Goal: Task Accomplishment & Management: Manage account settings

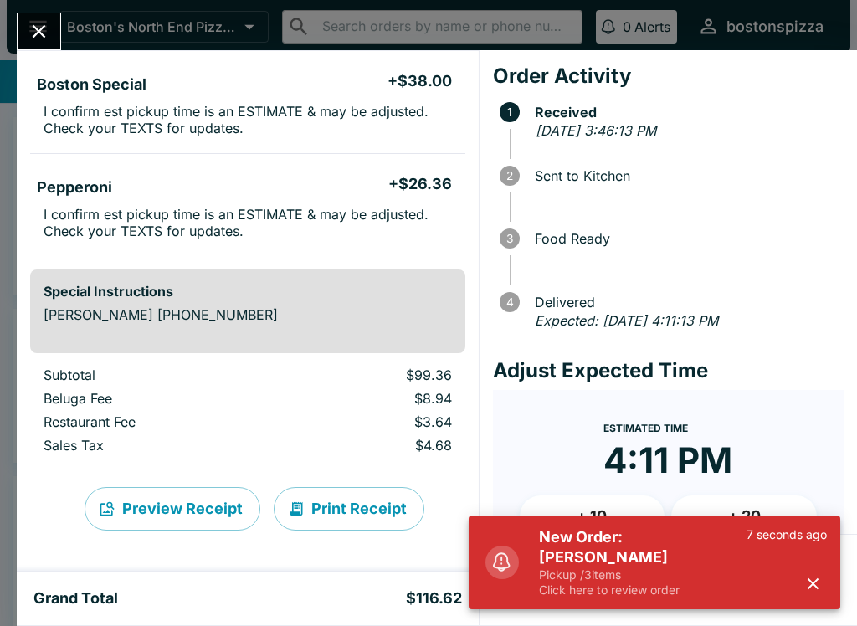
click at [585, 500] on button "+ 10" at bounding box center [593, 516] width 146 height 42
click at [803, 584] on icon "button" at bounding box center [812, 583] width 19 height 19
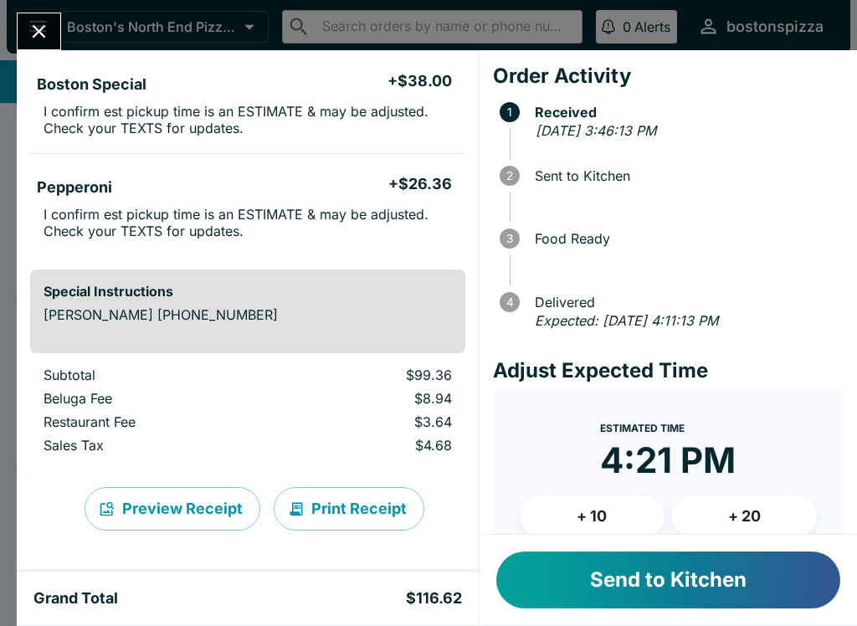
click at [689, 575] on button "Send to Kitchen" at bounding box center [668, 579] width 344 height 57
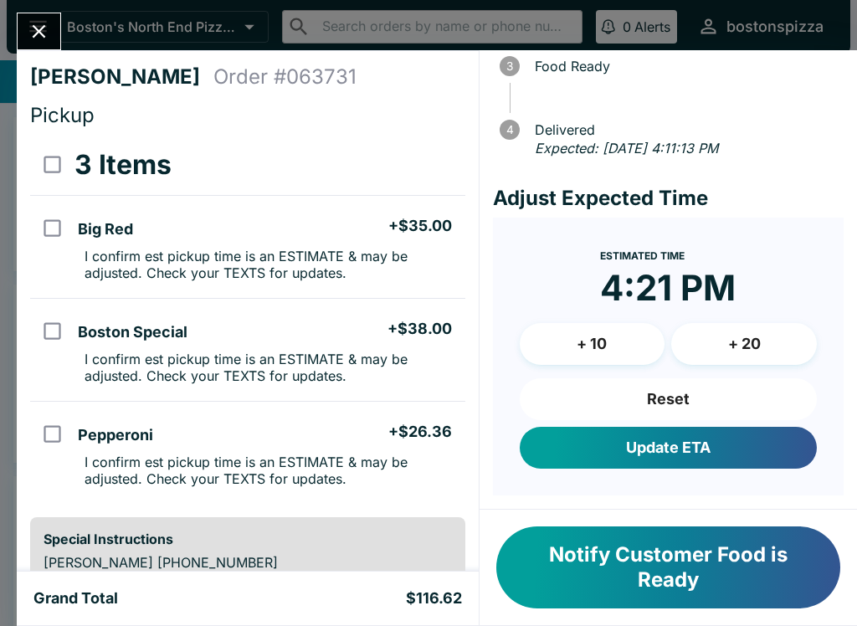
scroll to position [191, 0]
click at [29, 40] on icon "Close" at bounding box center [39, 31] width 23 height 23
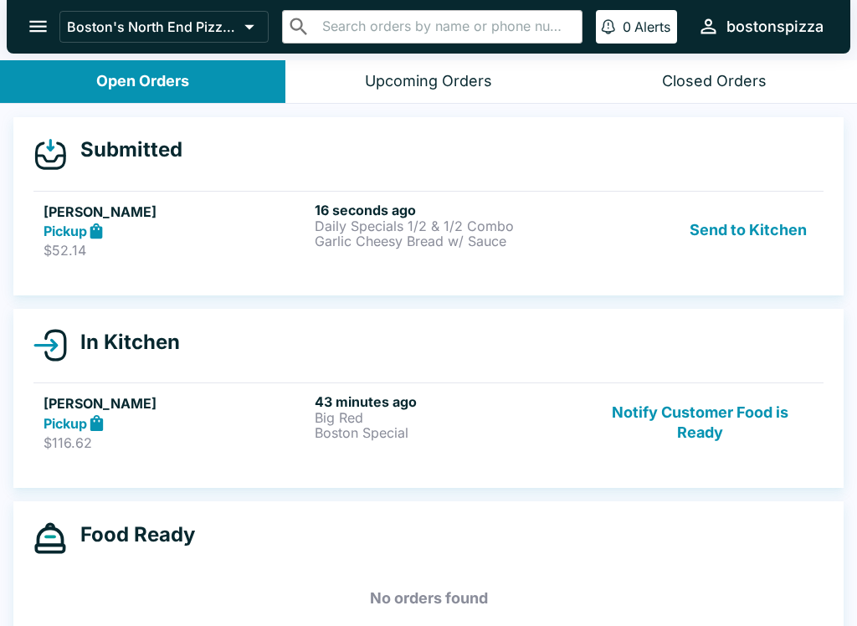
click at [62, 228] on strong "Pickup" at bounding box center [66, 231] width 44 height 17
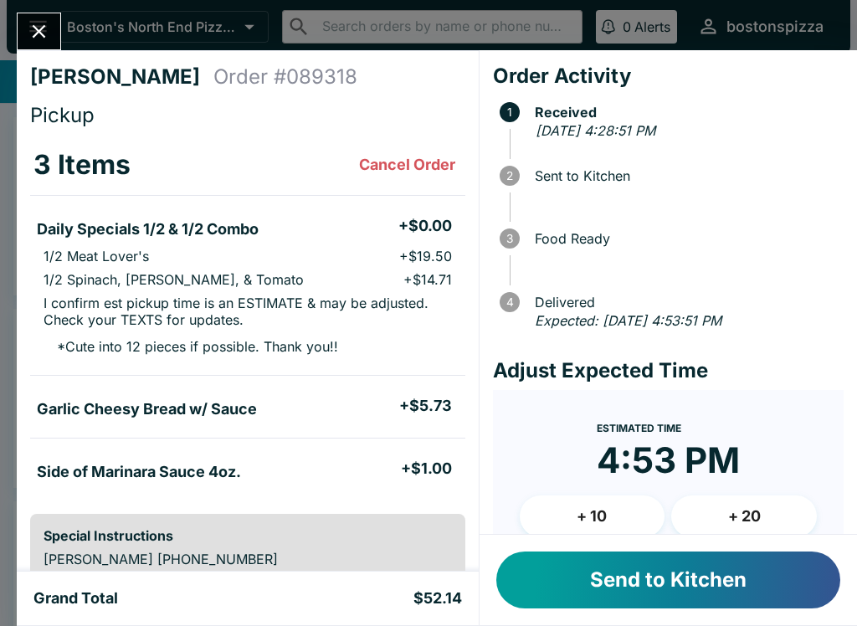
click at [663, 575] on button "Send to Kitchen" at bounding box center [668, 579] width 344 height 57
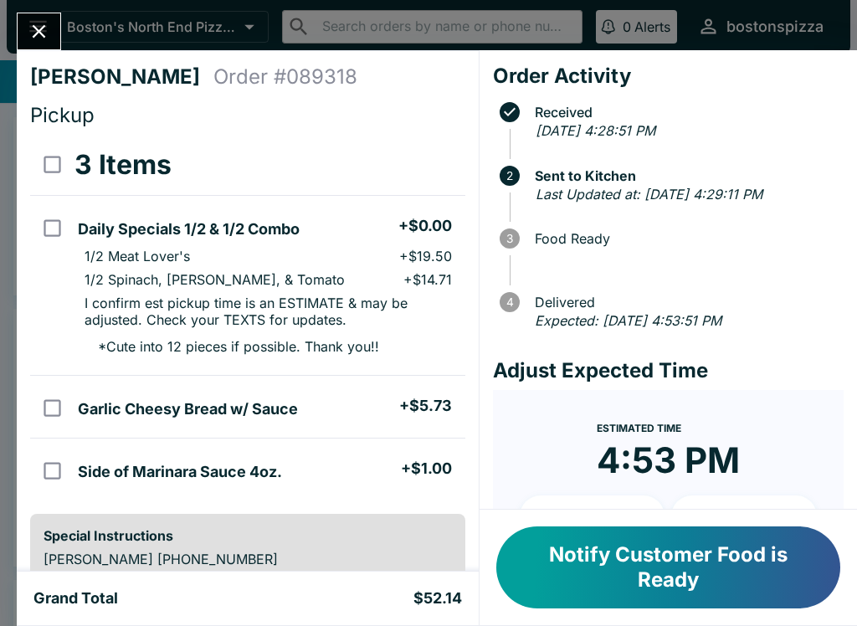
click at [58, 31] on button "Close" at bounding box center [39, 31] width 43 height 36
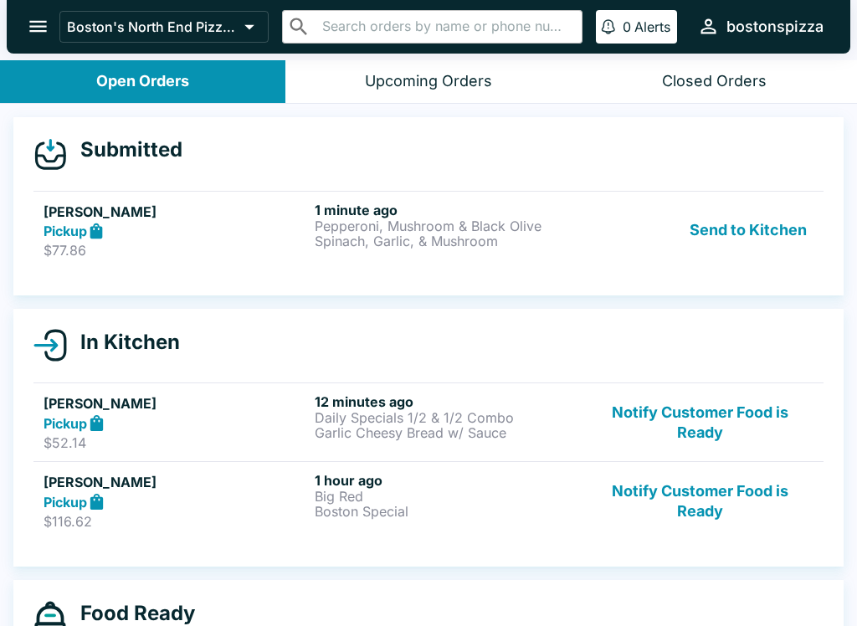
click at [387, 196] on link "[PERSON_NAME] Pickup $77.86 1 minute ago Pepperoni, Mushroom & Black Olive Spin…" at bounding box center [428, 230] width 790 height 79
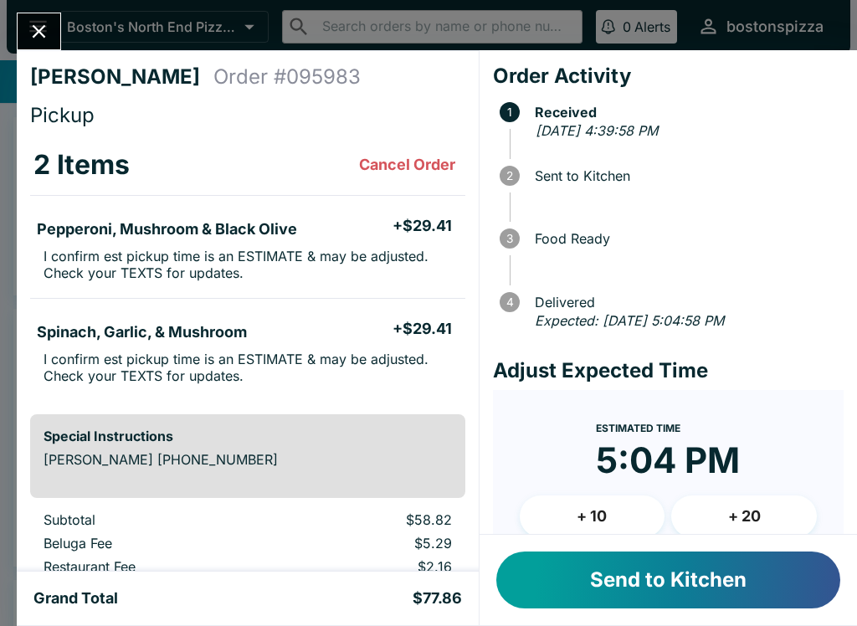
click at [662, 567] on button "Send to Kitchen" at bounding box center [668, 579] width 344 height 57
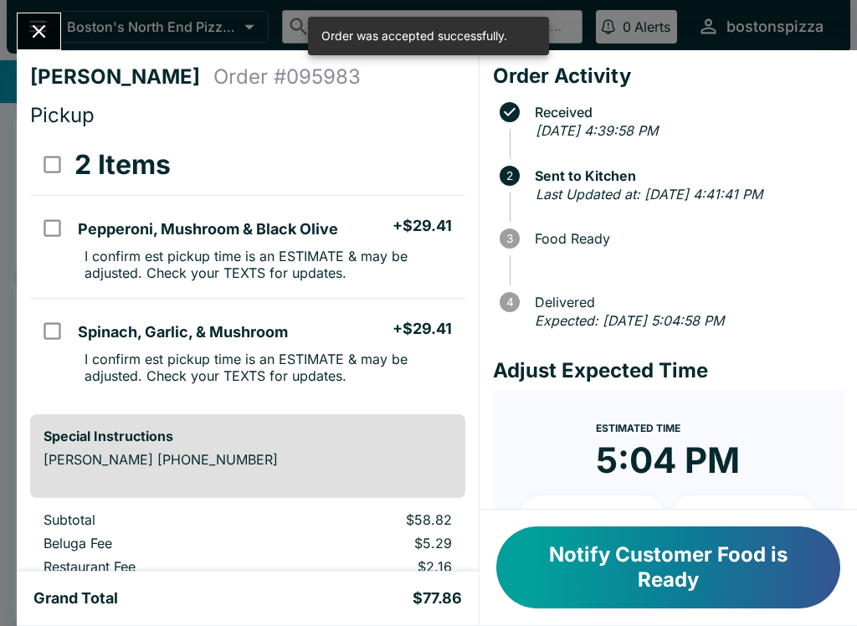
click at [48, 21] on icon "Close" at bounding box center [39, 31] width 23 height 23
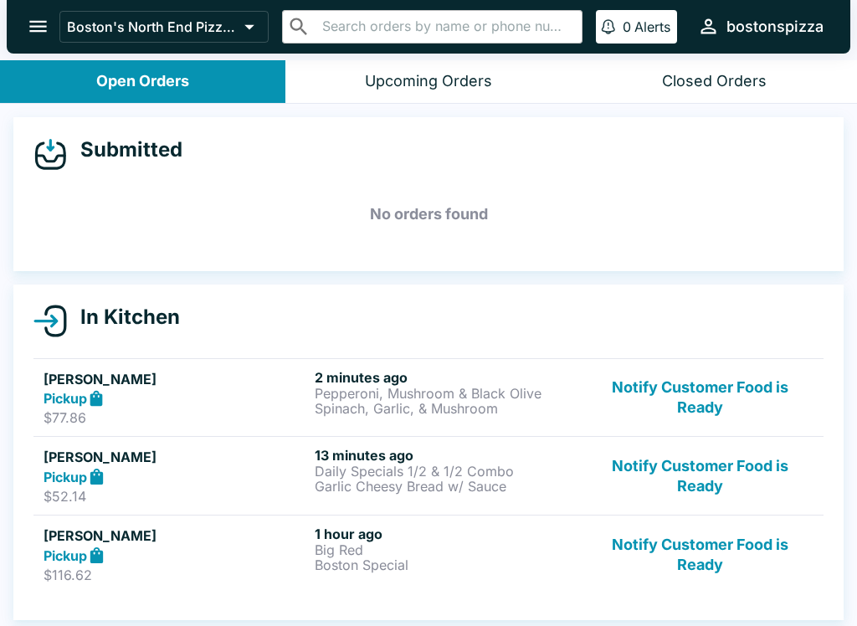
click at [713, 479] on button "Notify Customer Food is Ready" at bounding box center [700, 476] width 227 height 58
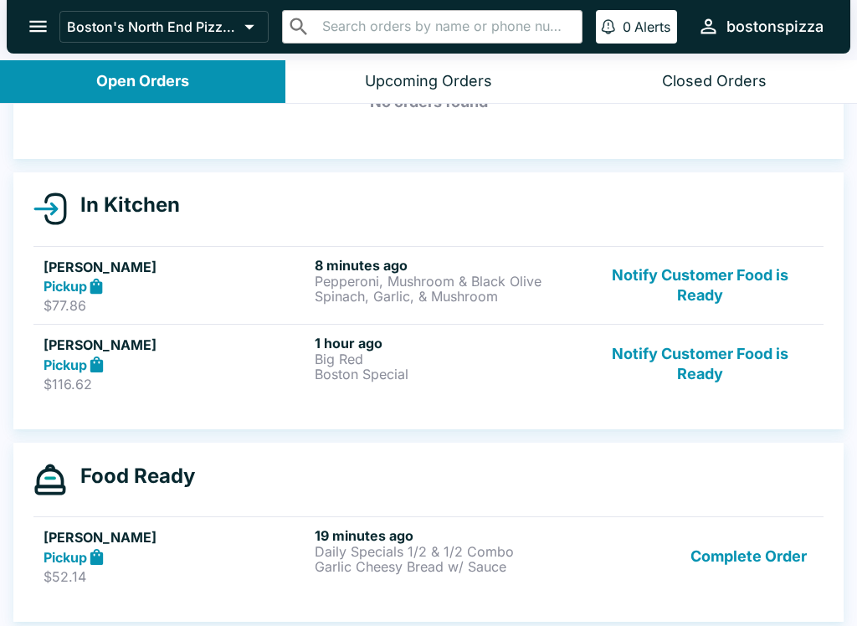
scroll to position [115, 0]
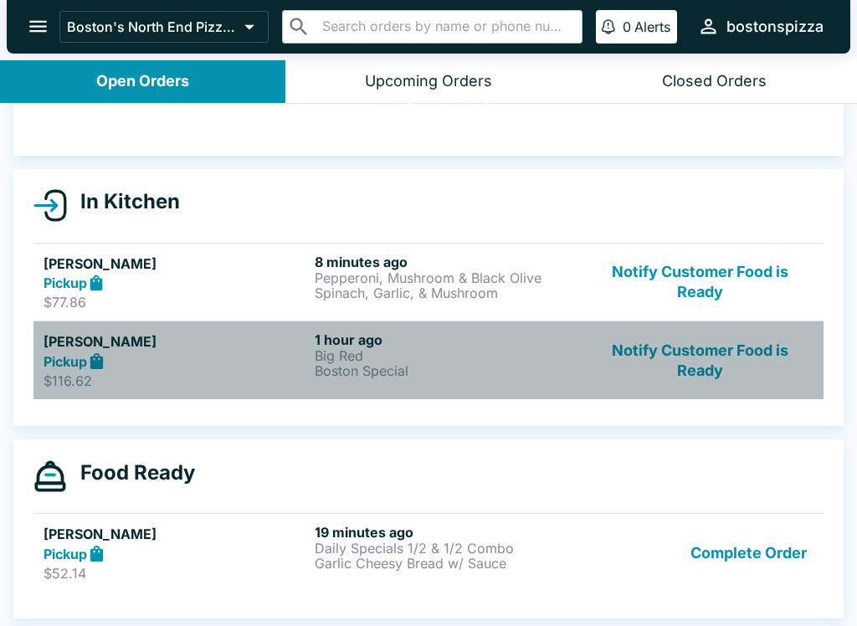
click at [202, 362] on div "Pickup" at bounding box center [176, 360] width 264 height 19
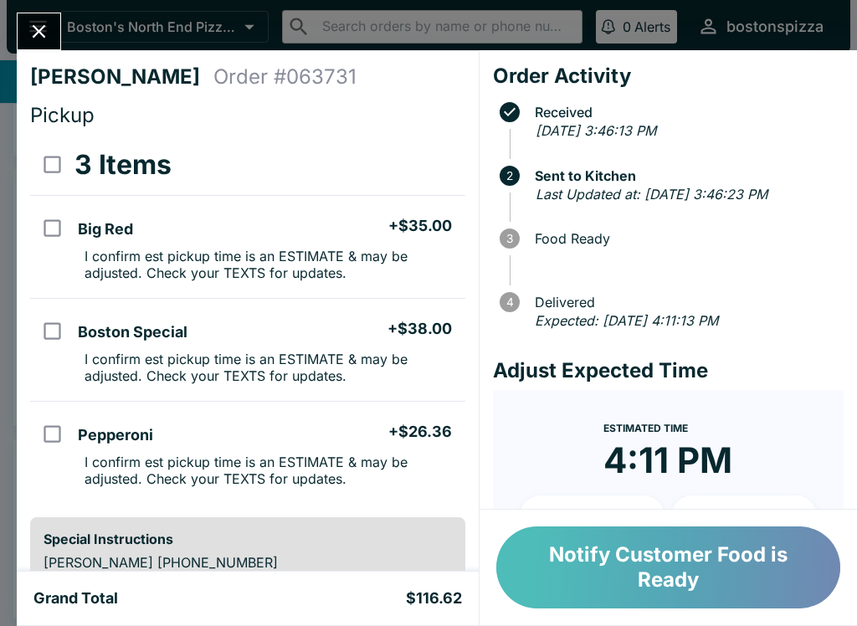
click at [684, 588] on button "Notify Customer Food is Ready" at bounding box center [668, 567] width 344 height 82
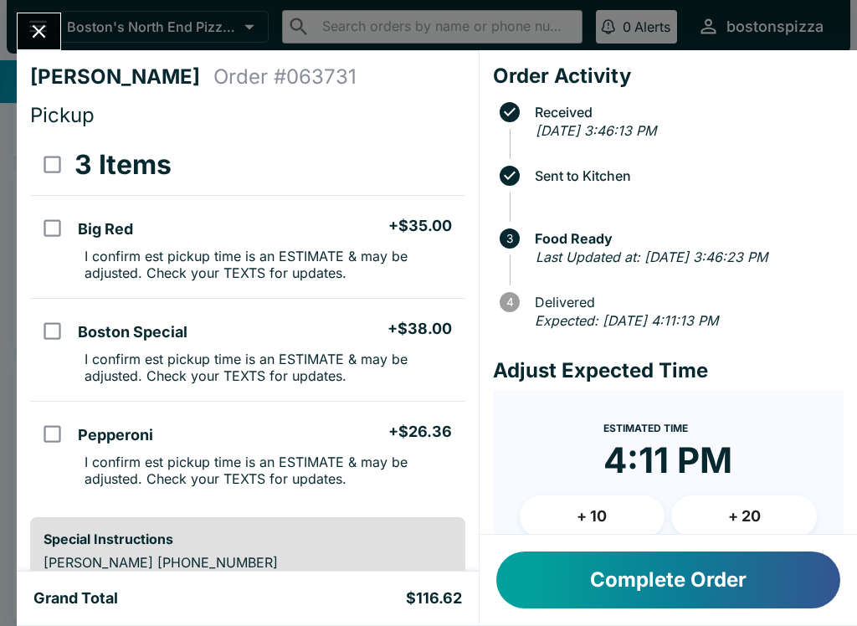
click at [670, 577] on button "Complete Order" at bounding box center [668, 579] width 344 height 57
click at [660, 595] on button "Complete Order" at bounding box center [668, 579] width 344 height 57
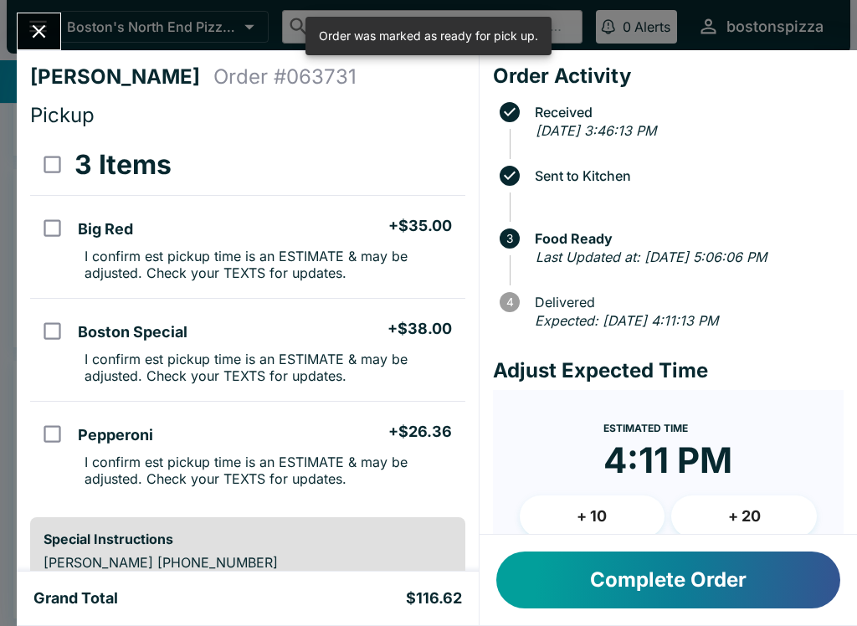
click at [31, 40] on icon "Close" at bounding box center [39, 31] width 23 height 23
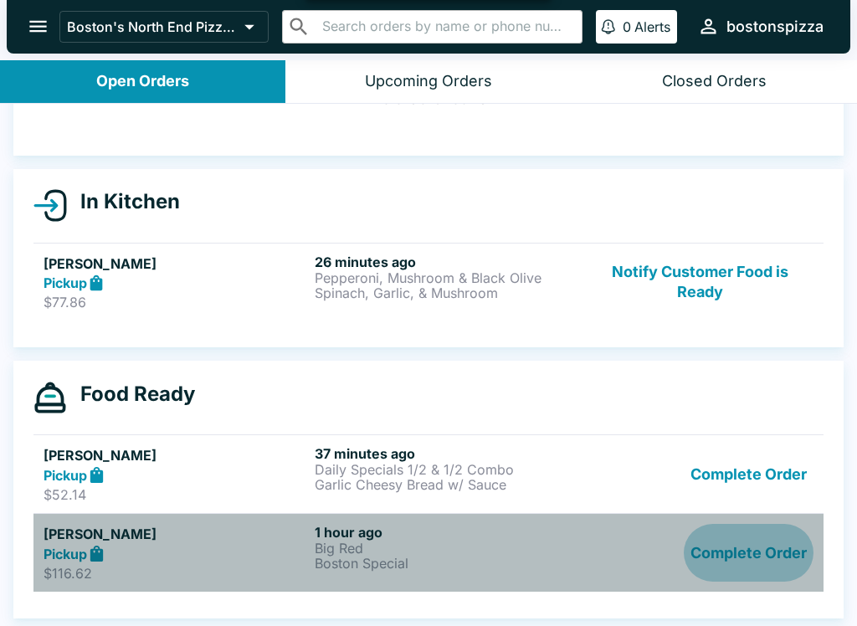
click at [756, 562] on button "Complete Order" at bounding box center [749, 553] width 130 height 58
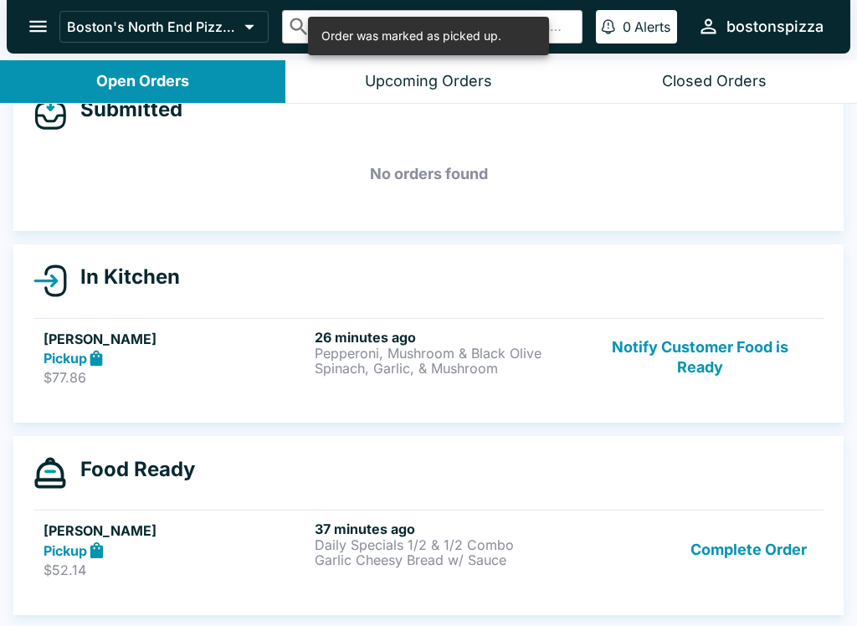
scroll to position [40, 0]
click at [200, 558] on div "Pickup" at bounding box center [176, 550] width 264 height 19
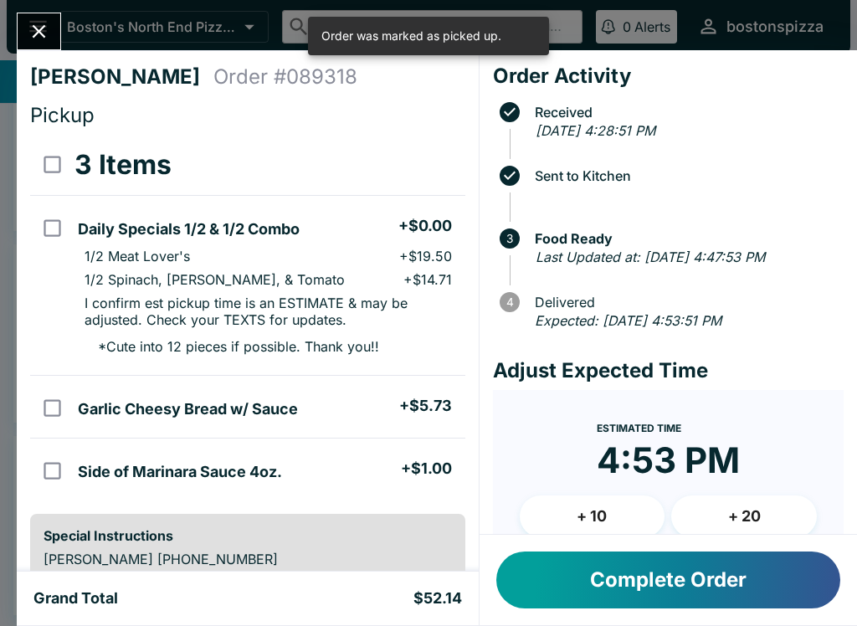
click at [58, 22] on button "Close" at bounding box center [39, 31] width 43 height 36
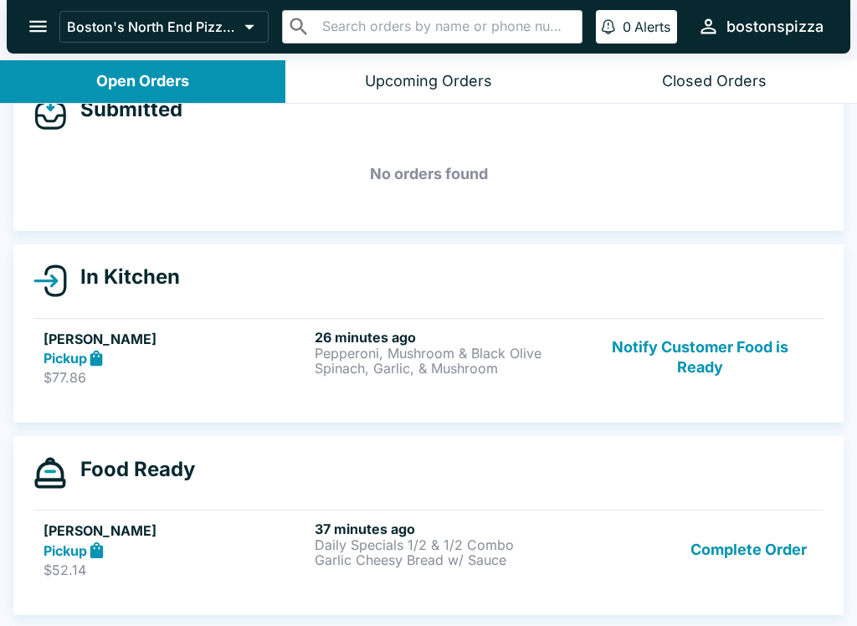
scroll to position [40, 0]
click at [193, 375] on p "$77.86" at bounding box center [176, 377] width 264 height 17
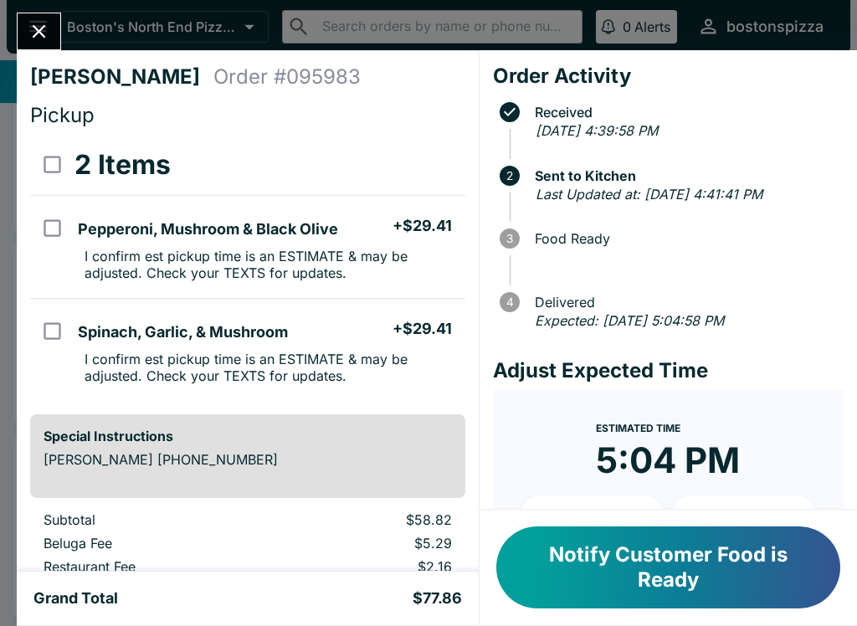
click at [679, 574] on button "Notify Customer Food is Ready" at bounding box center [668, 567] width 344 height 82
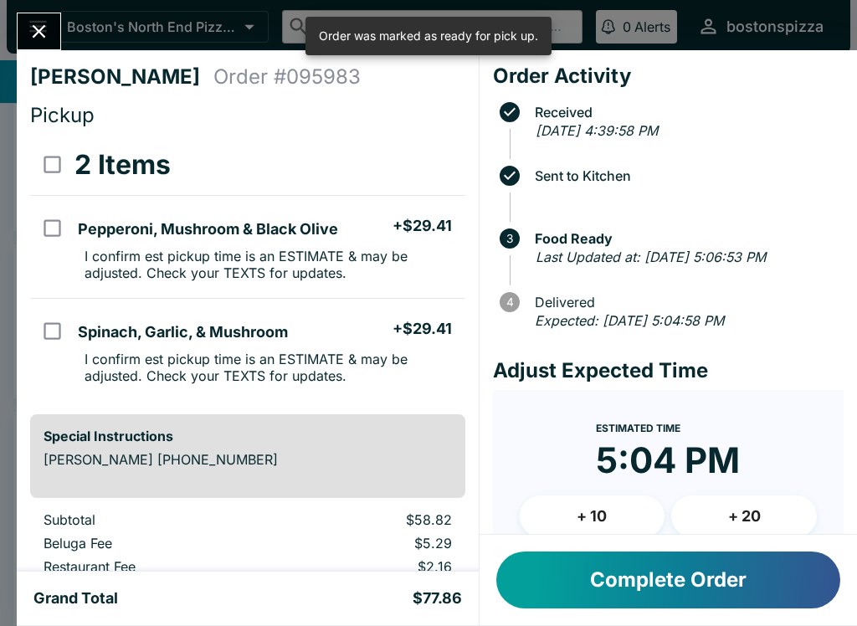
click at [56, 43] on button "Close" at bounding box center [39, 31] width 43 height 36
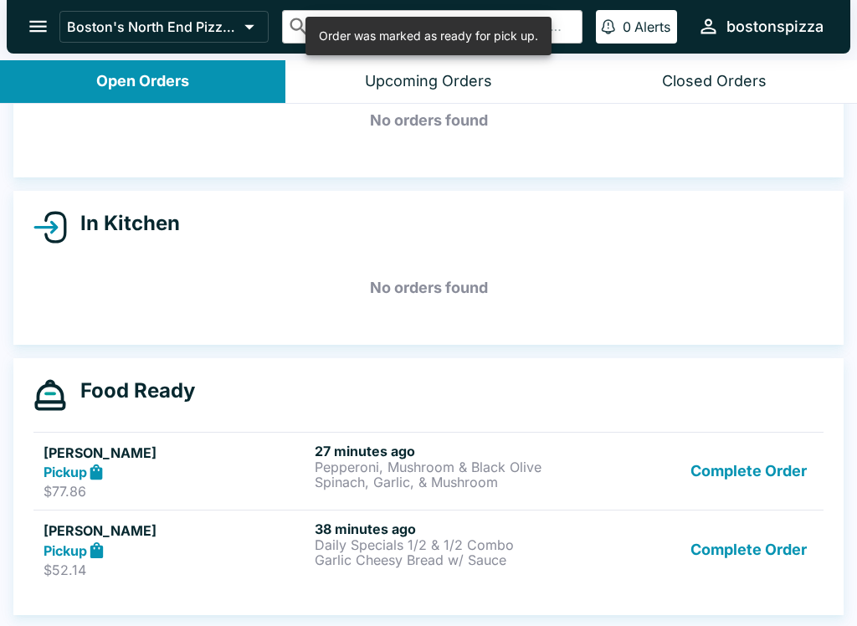
click at [766, 471] on button "Complete Order" at bounding box center [749, 472] width 130 height 58
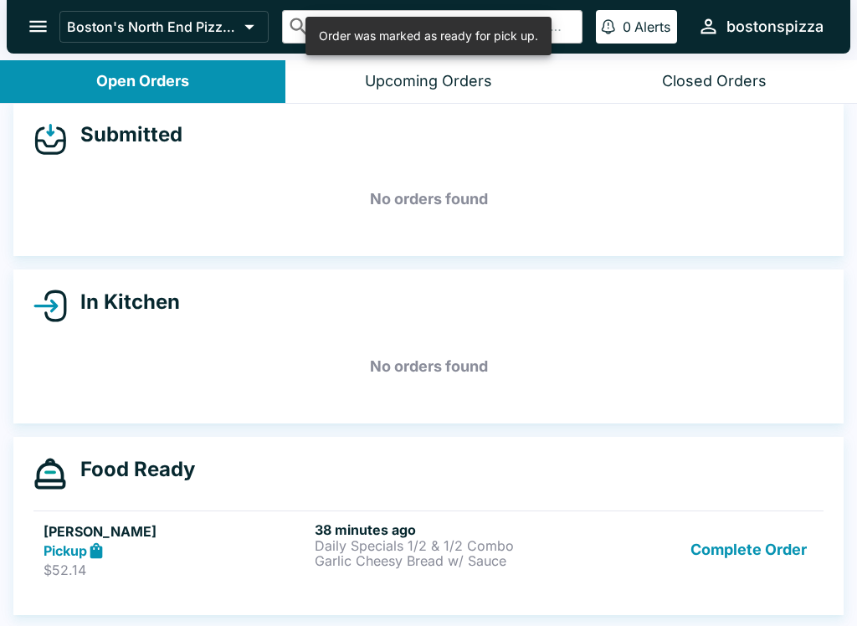
scroll to position [15, 0]
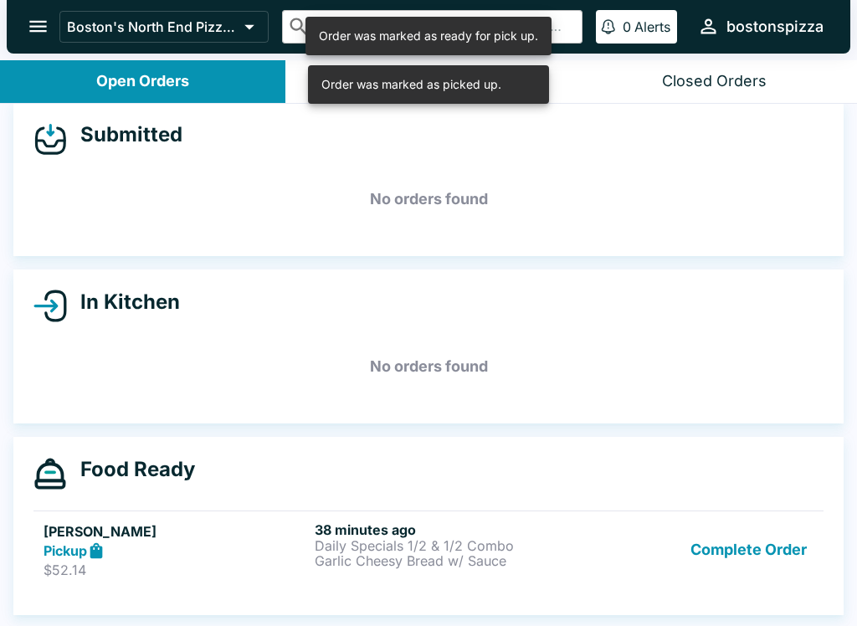
click at [150, 562] on p "$52.14" at bounding box center [176, 569] width 264 height 17
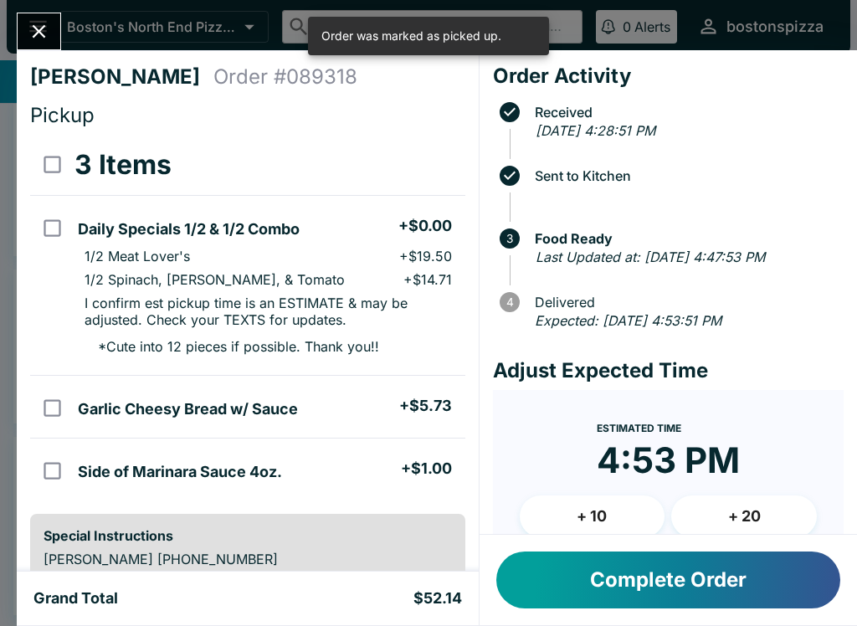
click at [42, 43] on icon "Close" at bounding box center [39, 31] width 23 height 23
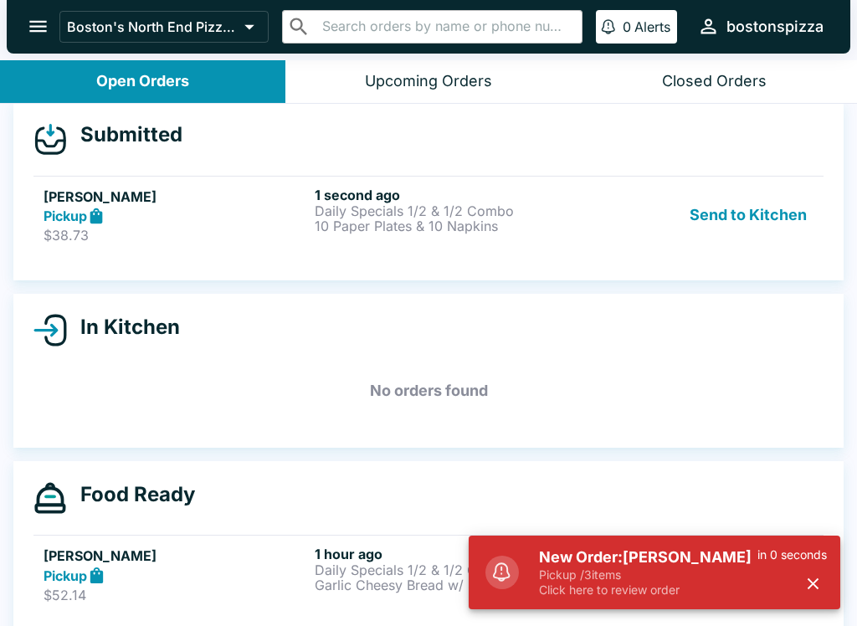
click at [660, 561] on h5 "New Order: [PERSON_NAME]" at bounding box center [648, 557] width 218 height 20
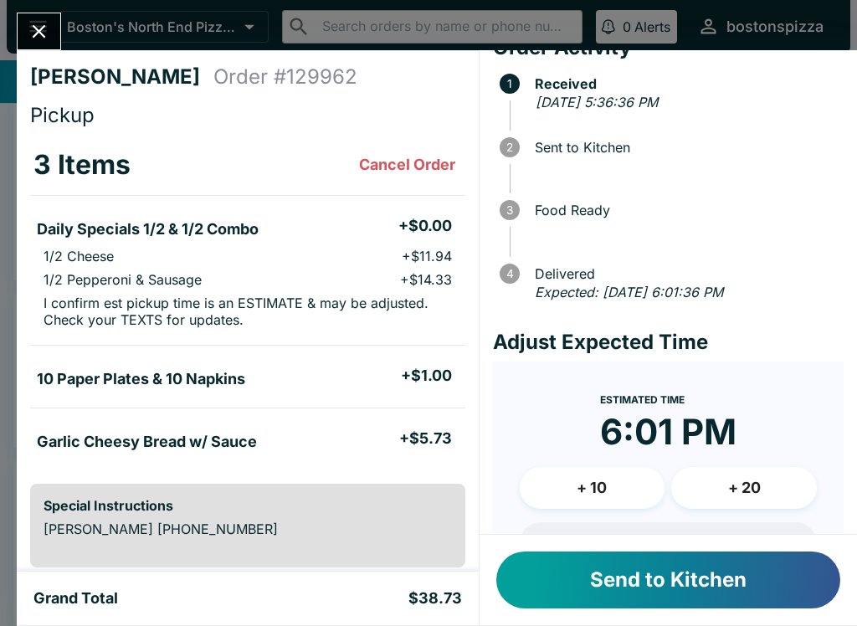
scroll to position [27, 0]
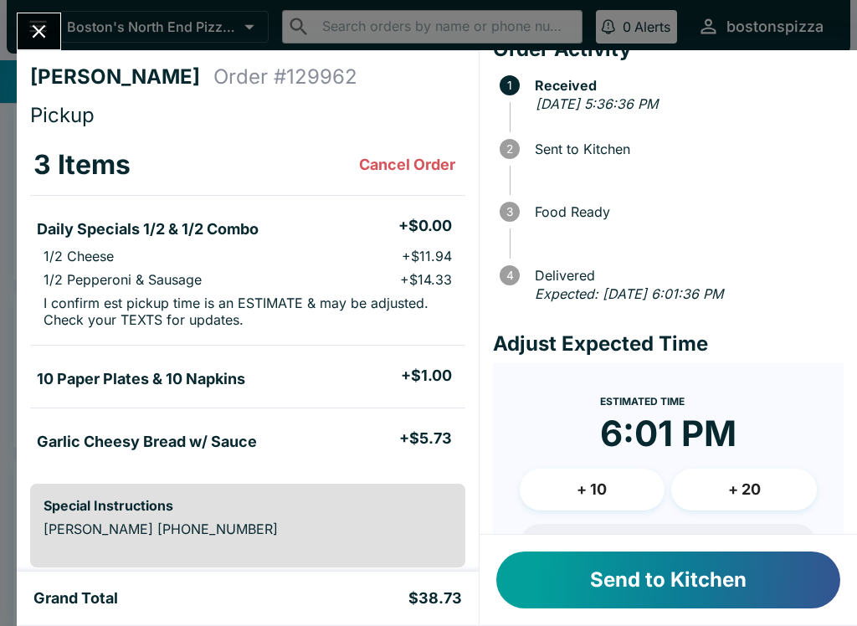
click at [646, 572] on button "Send to Kitchen" at bounding box center [668, 579] width 344 height 57
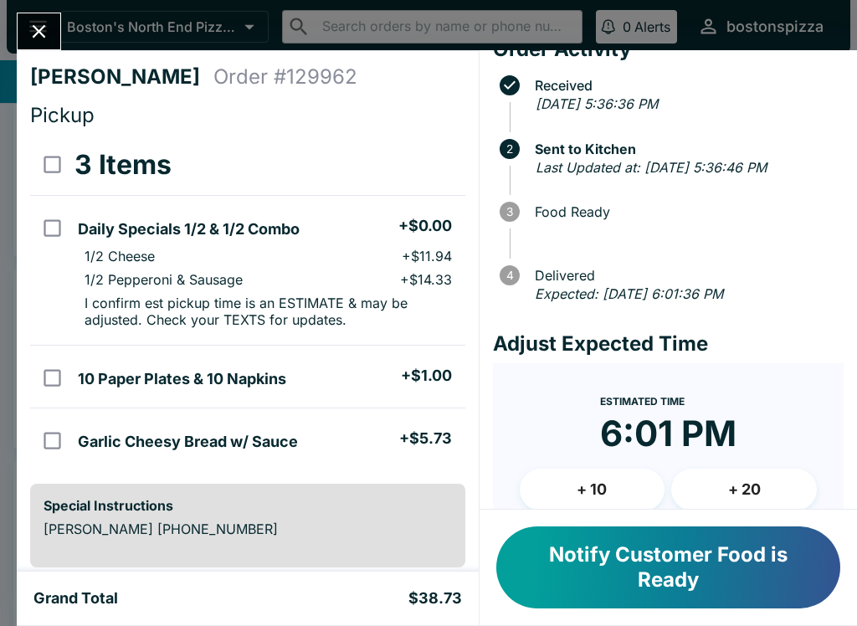
scroll to position [-1, 0]
click at [43, 27] on icon "Close" at bounding box center [39, 31] width 13 height 13
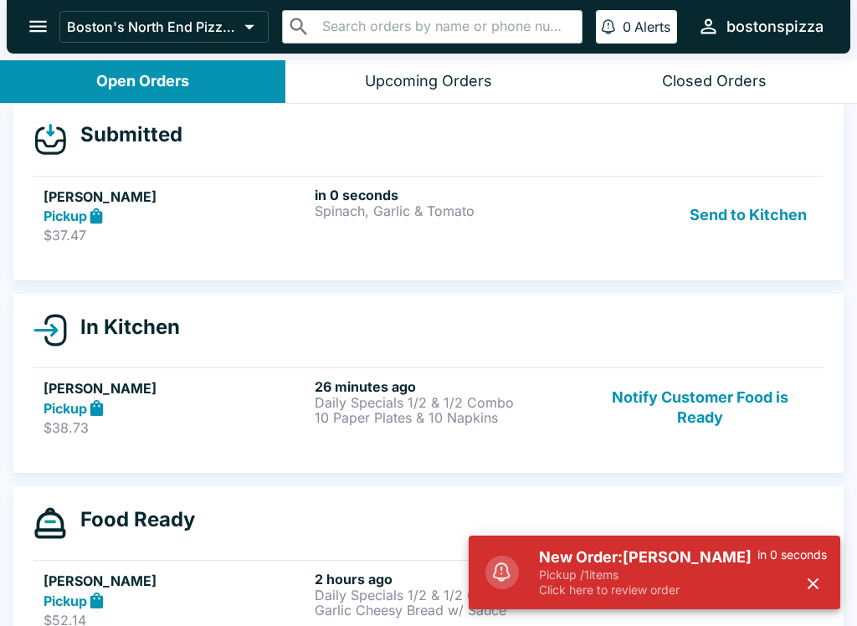
click at [151, 191] on h5 "[PERSON_NAME]" at bounding box center [176, 197] width 264 height 20
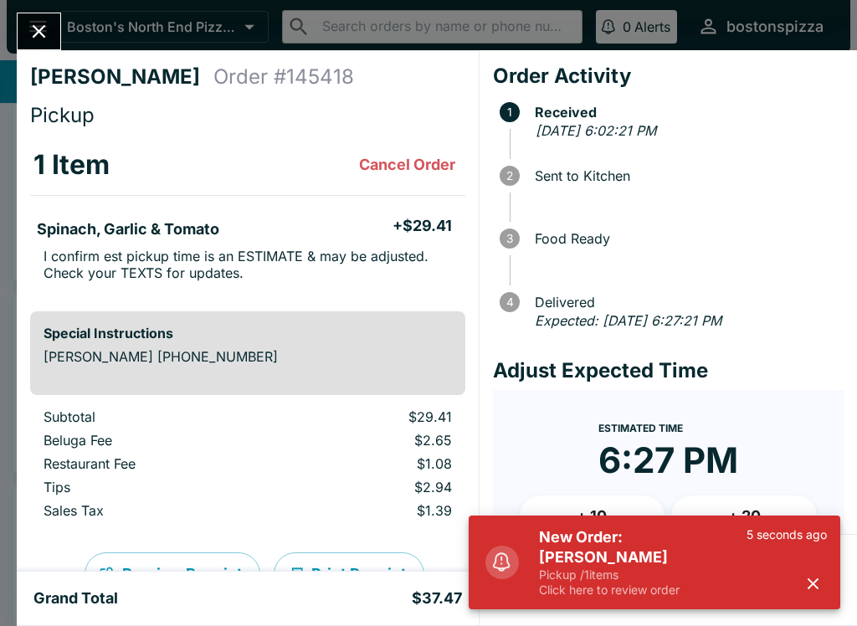
click at [826, 584] on button "button" at bounding box center [813, 584] width 28 height 28
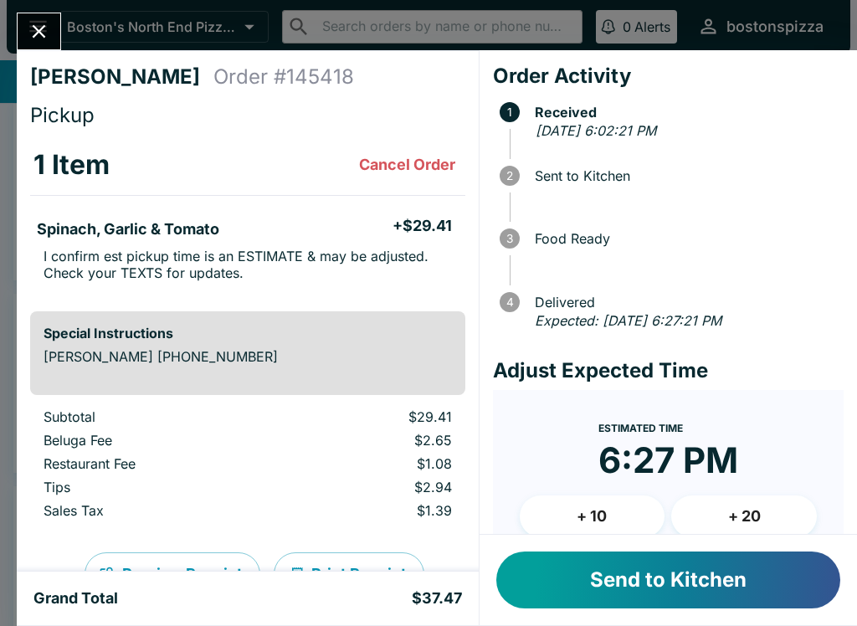
click at [680, 588] on button "Send to Kitchen" at bounding box center [668, 579] width 344 height 57
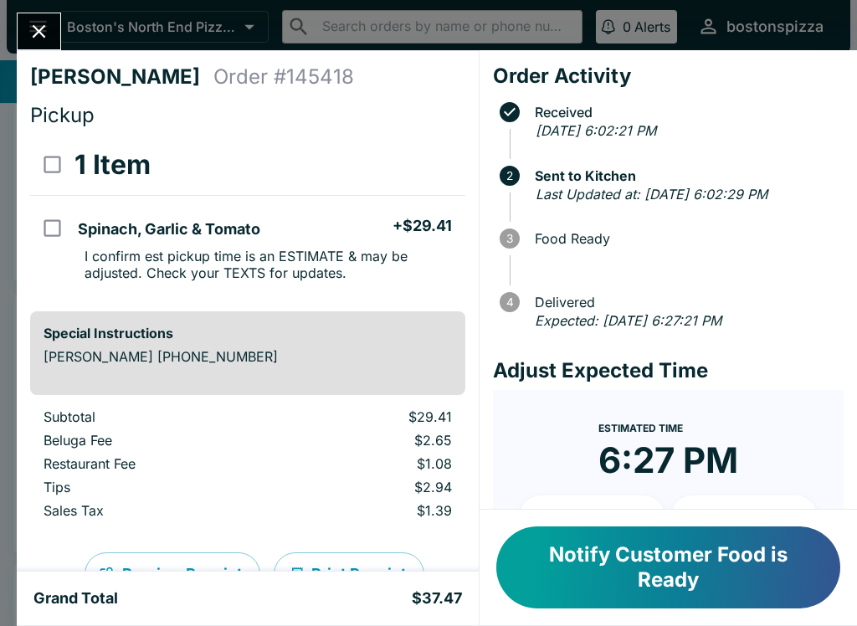
click at [54, 8] on div "[PERSON_NAME] Order # 145418 Pickup 1 Item Spinach, Garlic & Tomato + $29.41 I …" at bounding box center [428, 313] width 857 height 626
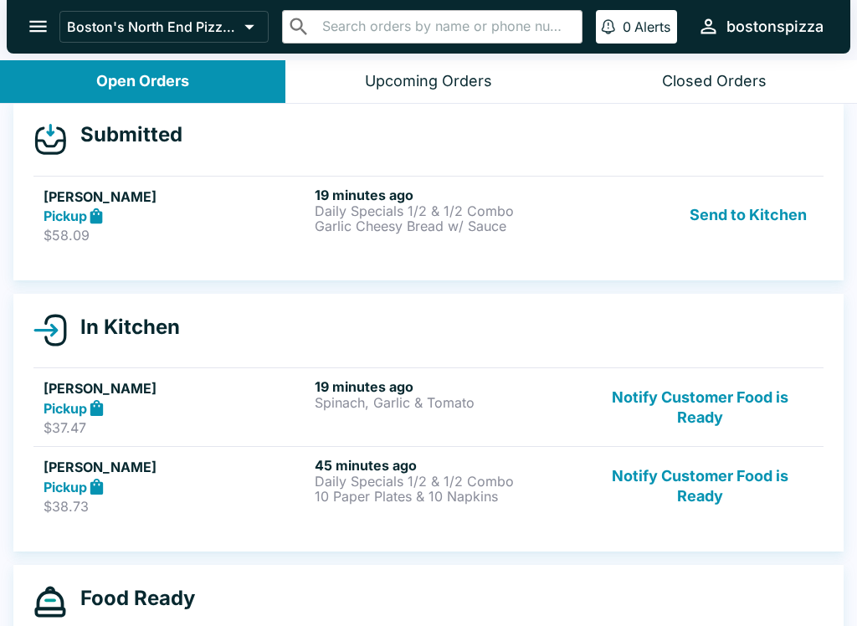
click at [151, 220] on div "Pickup" at bounding box center [176, 216] width 264 height 19
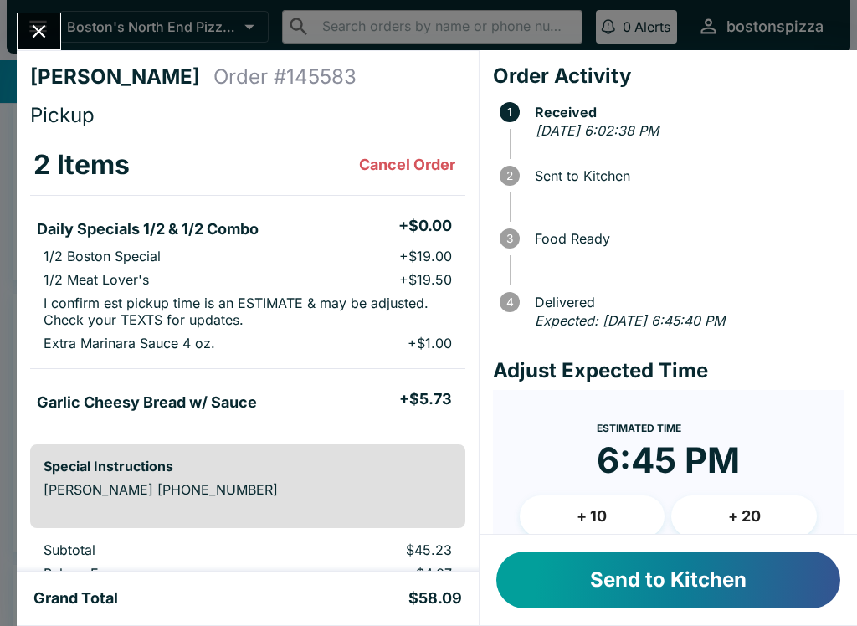
click at [612, 525] on button "+ 10" at bounding box center [593, 516] width 146 height 42
click at [644, 577] on button "Send to Kitchen" at bounding box center [668, 579] width 344 height 57
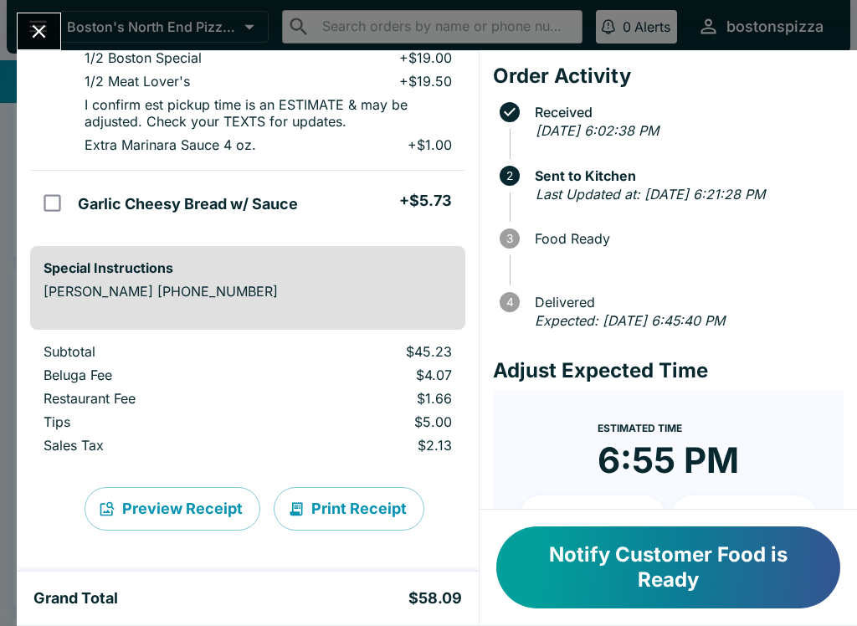
scroll to position [198, 0]
click at [833, 511] on div "Notify Customer Food is Ready" at bounding box center [667, 567] width 377 height 115
click at [48, 26] on icon "Close" at bounding box center [39, 31] width 23 height 23
